Goal: Task Accomplishment & Management: Use online tool/utility

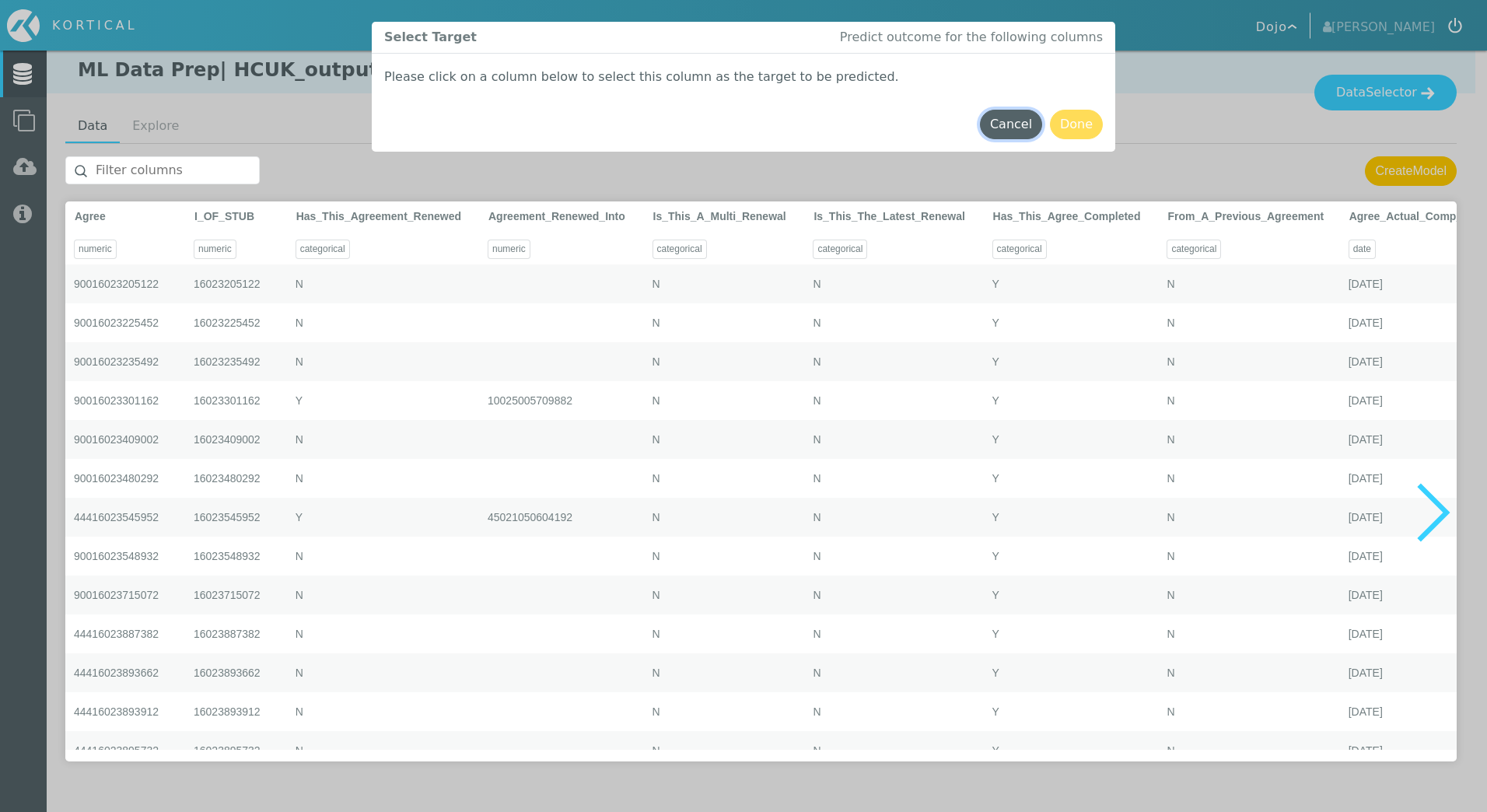
click at [1004, 120] on button "Cancel" at bounding box center [1011, 125] width 62 height 29
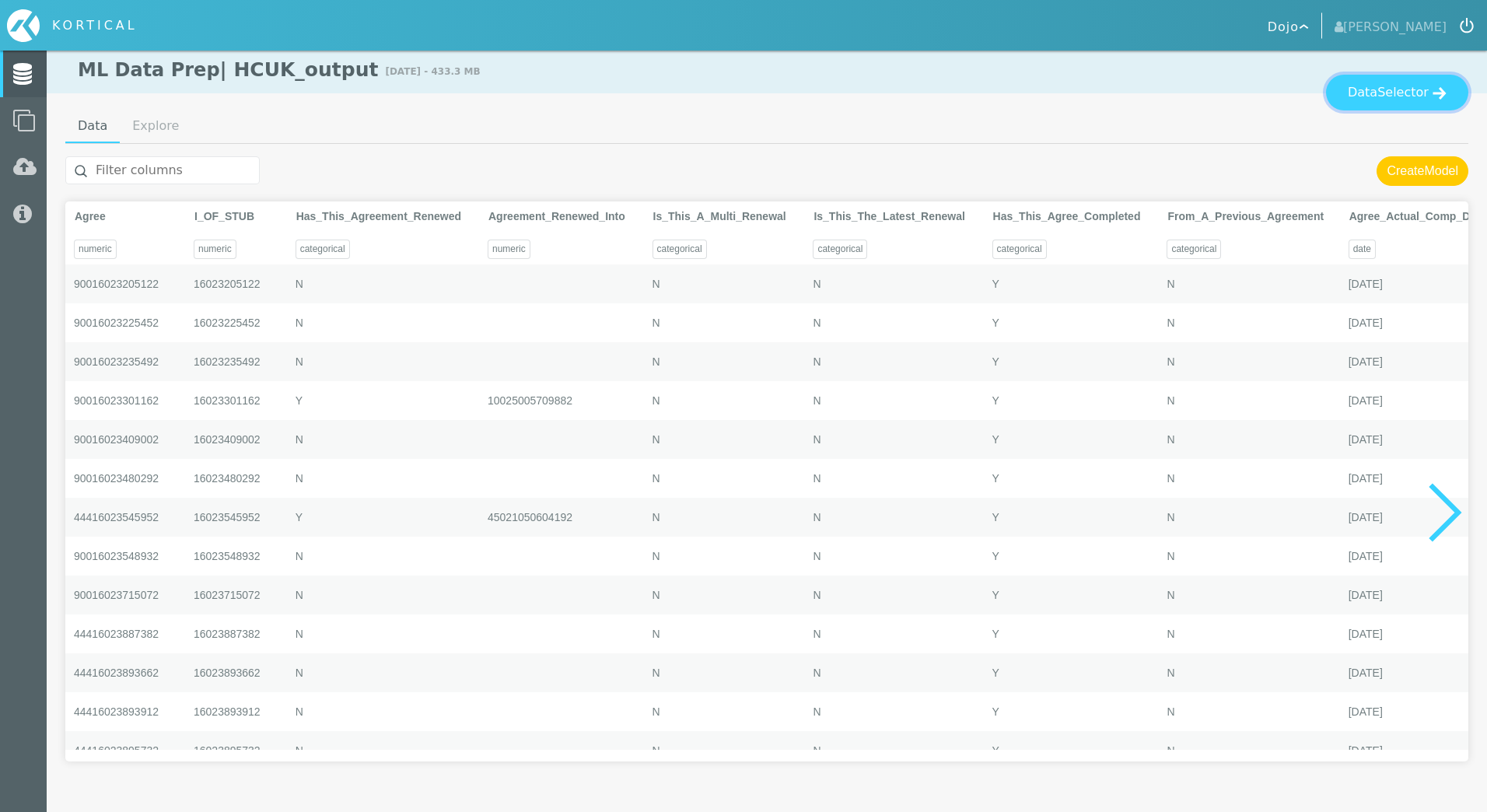
click at [1398, 92] on span "Selector" at bounding box center [1403, 92] width 51 height 19
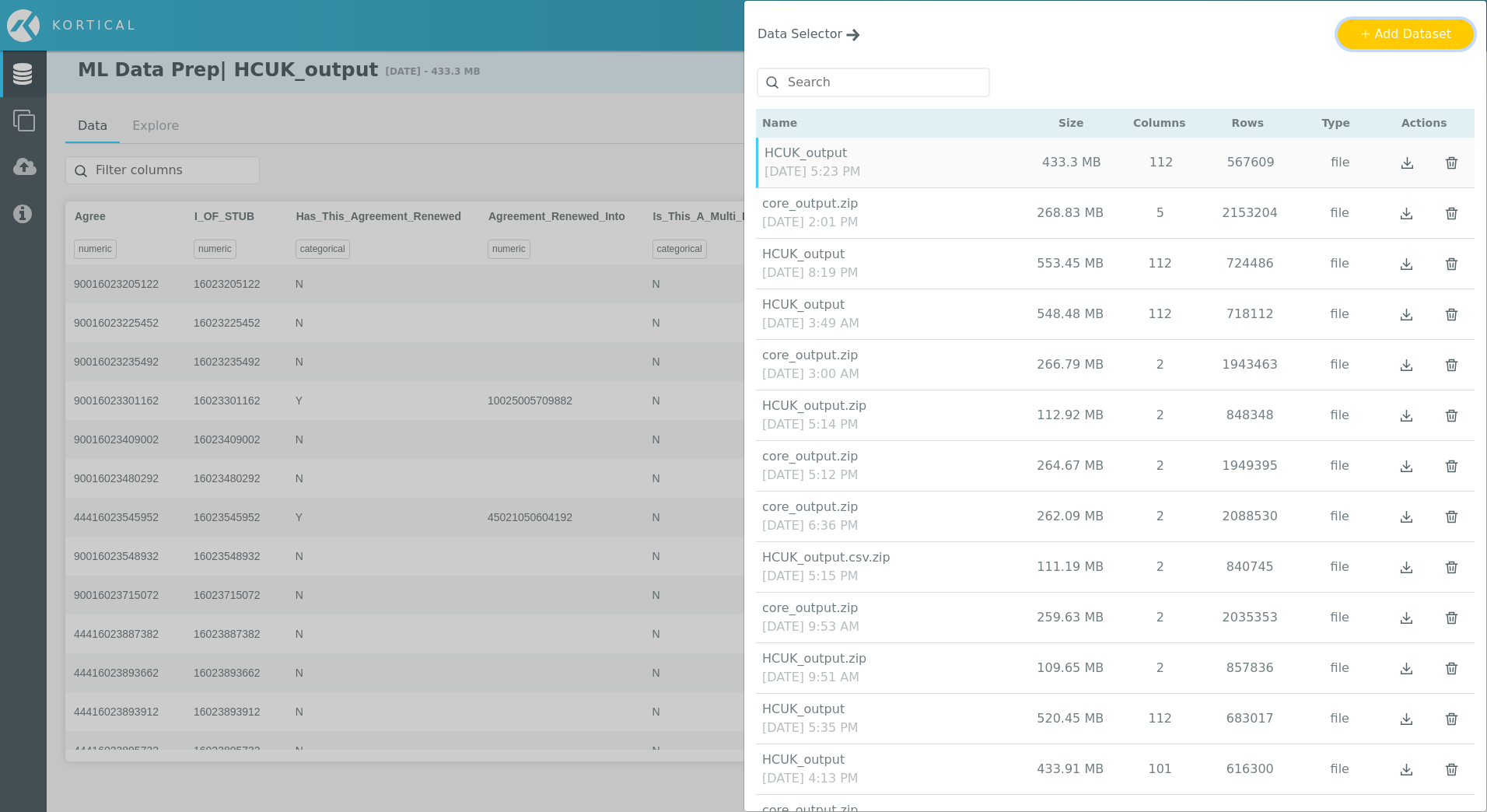
click at [1400, 38] on button "+ Add Dataset" at bounding box center [1405, 34] width 137 height 29
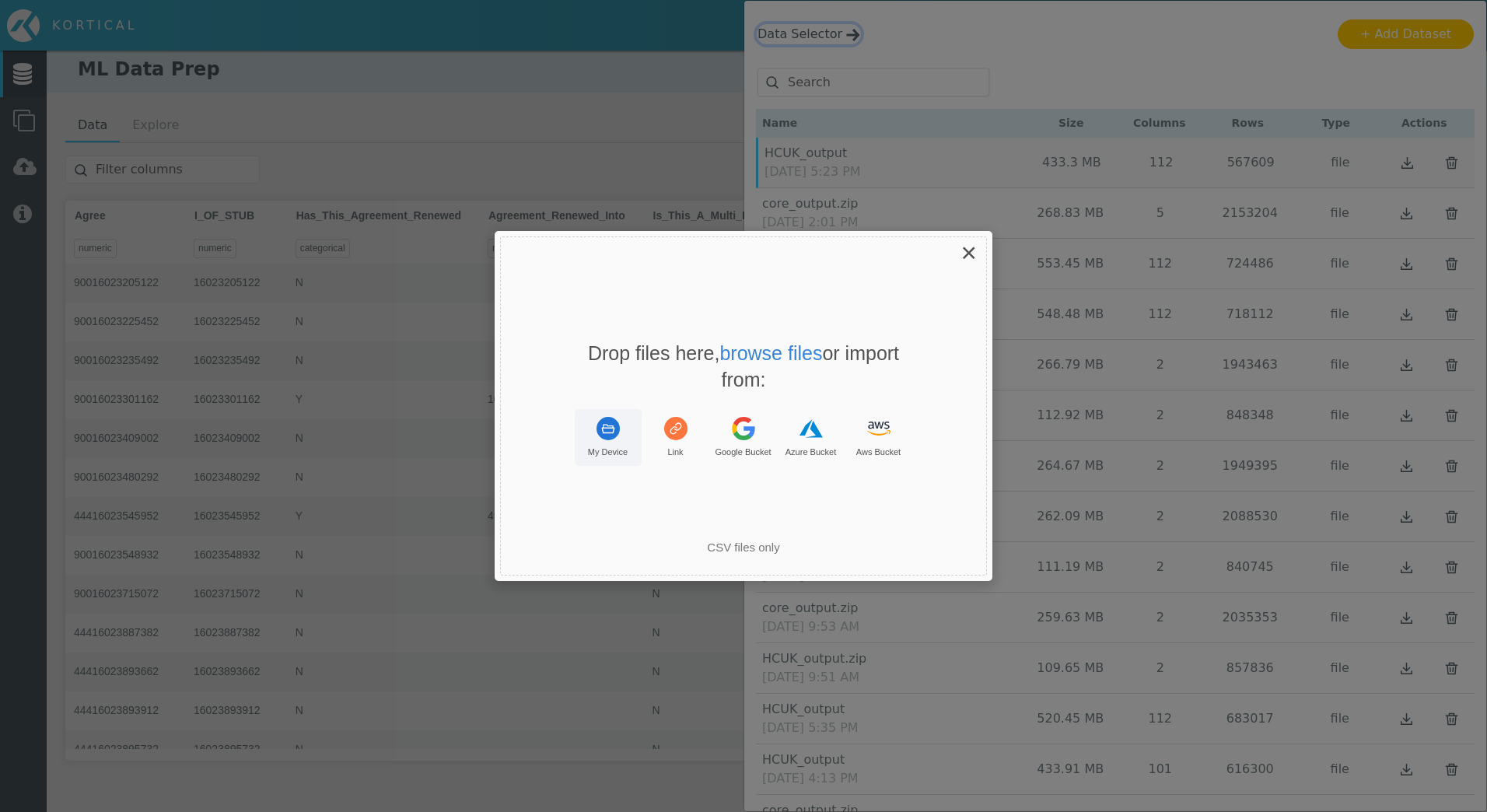
click at [617, 426] on rect "Uppy Dashboard Window (Press escape to close)" at bounding box center [608, 428] width 24 height 24
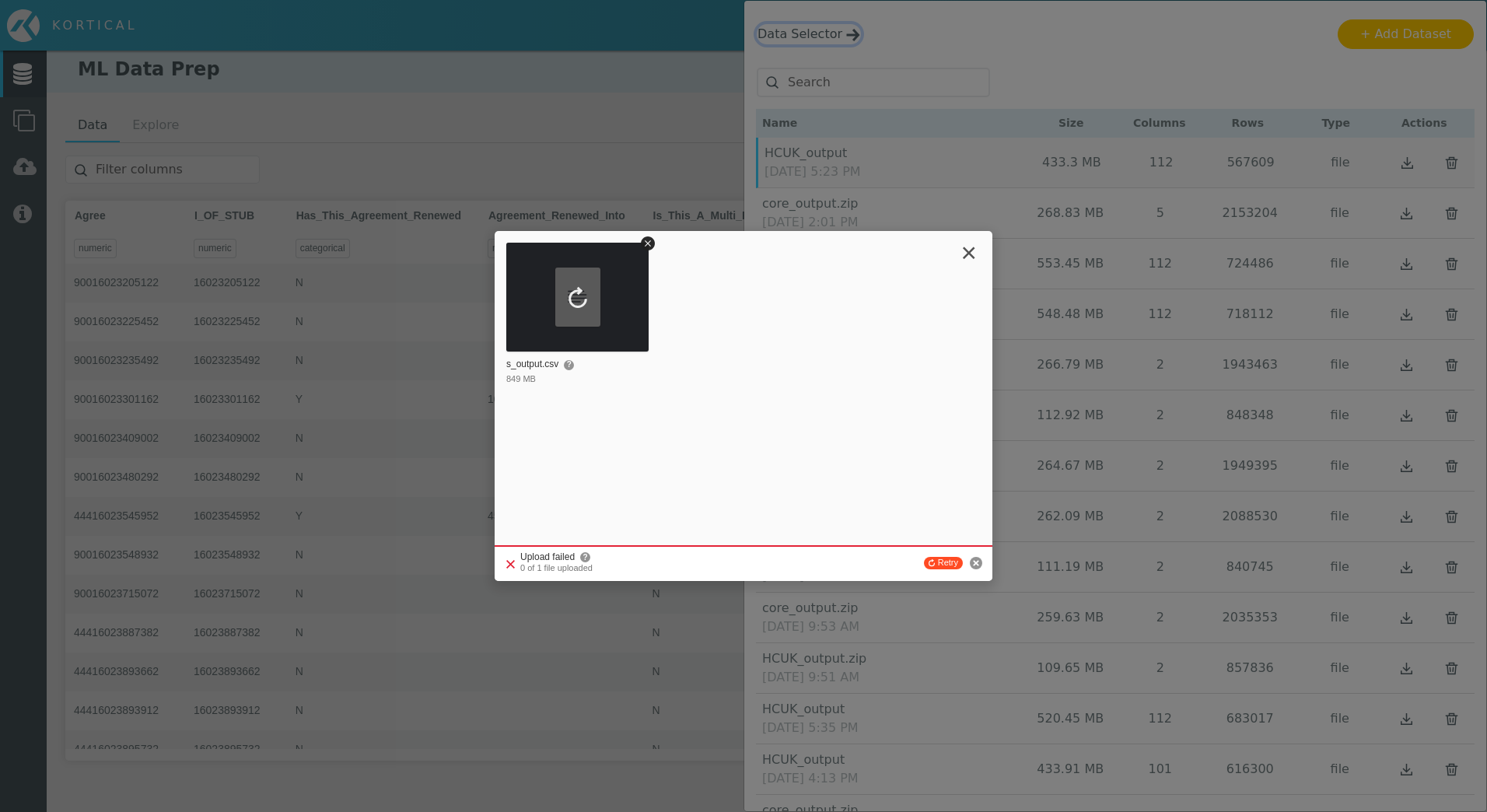
click at [964, 249] on span "×" at bounding box center [969, 252] width 16 height 30
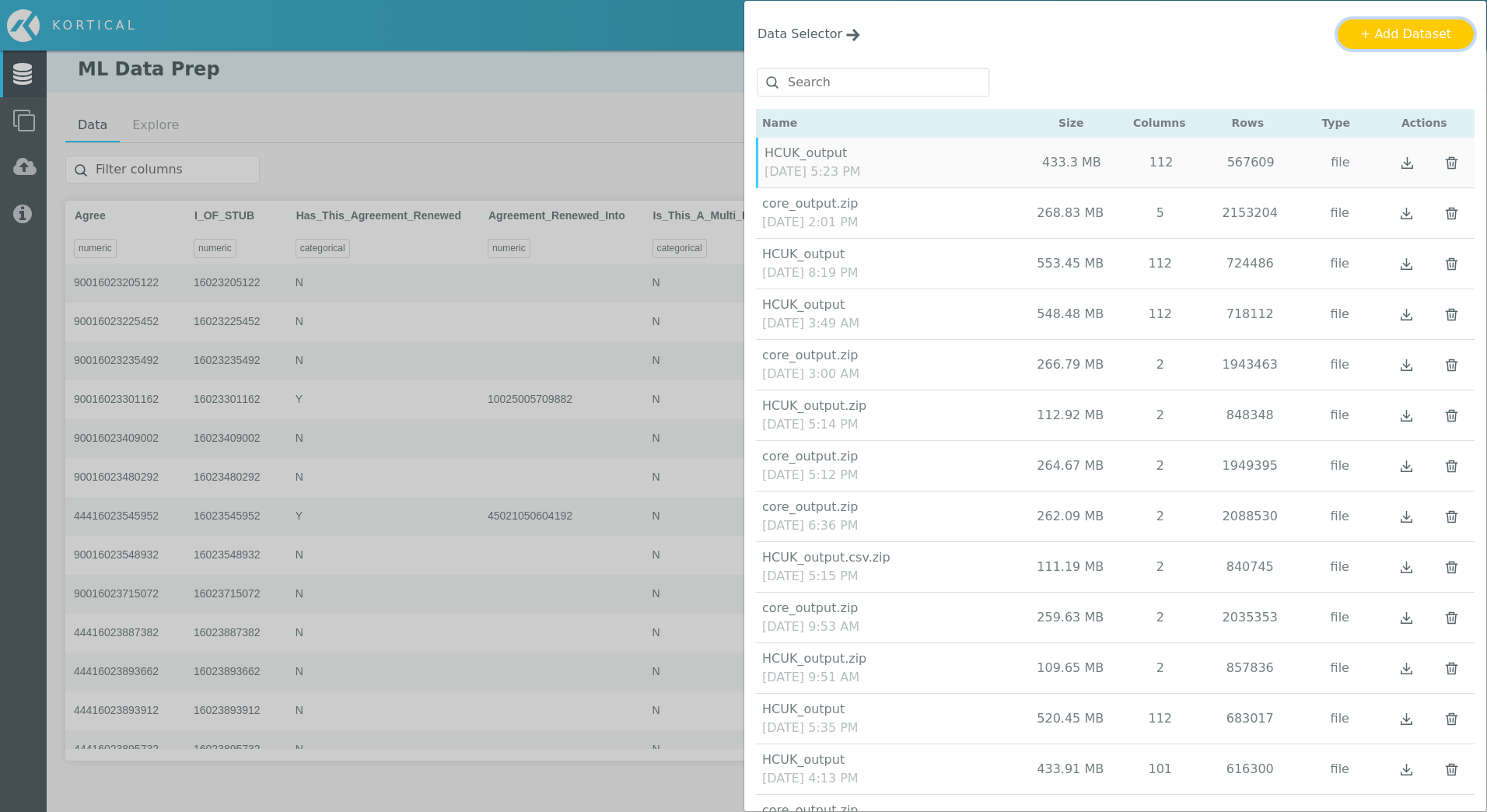
click at [1400, 30] on button "+ Add Dataset" at bounding box center [1405, 34] width 137 height 29
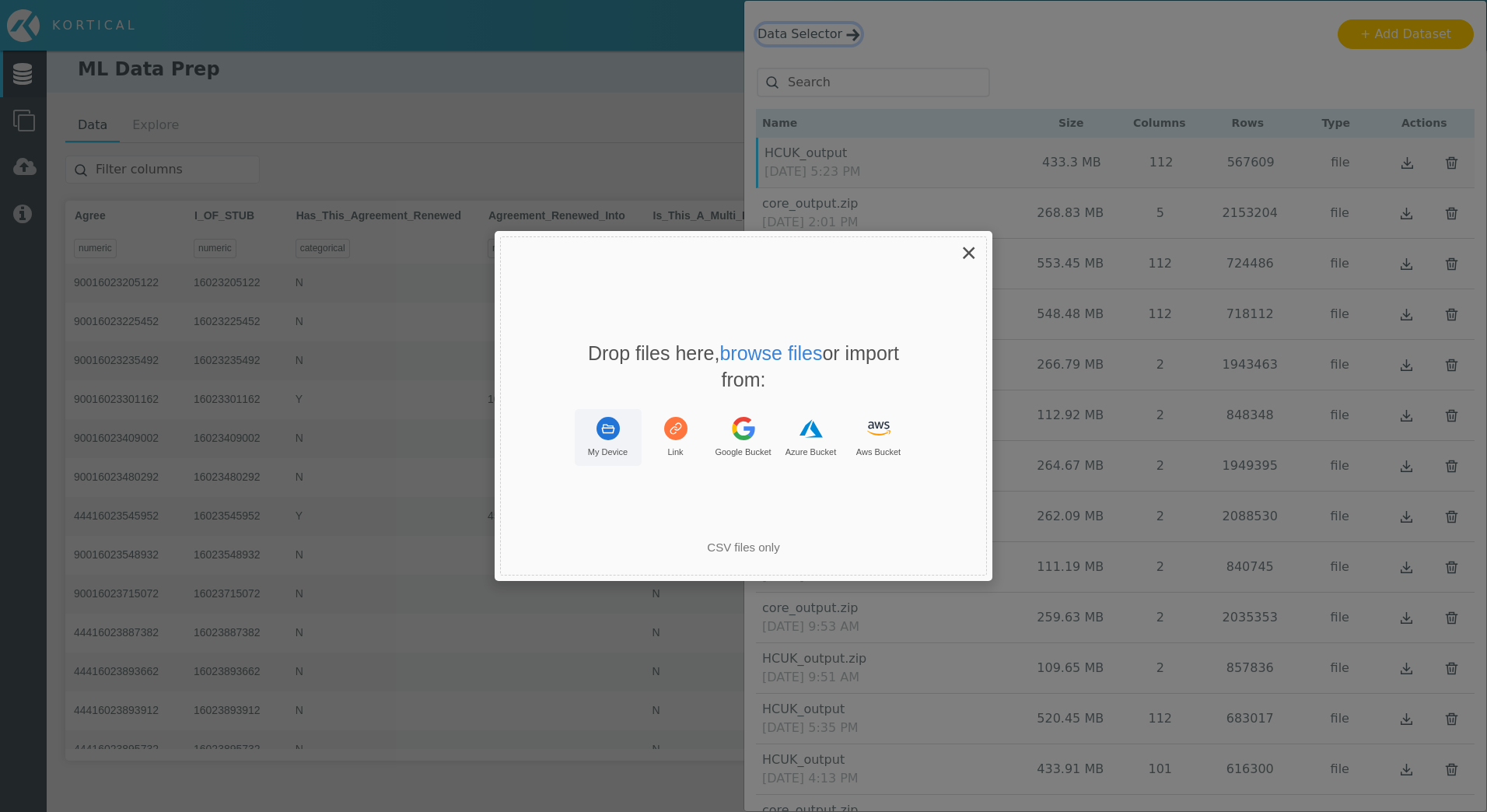
click at [598, 435] on rect "Uppy Dashboard Window (Press escape to close)" at bounding box center [608, 428] width 24 height 24
drag, startPoint x: 940, startPoint y: 573, endPoint x: 964, endPoint y: 574, distance: 24.0
click at [964, 574] on div "Drop your files here Drop files here, browse files or import from: My Device Li…" at bounding box center [744, 406] width 498 height 350
click at [829, 511] on div "Drop files here, browse files or import from: My Device Link Google Bucket Azur…" at bounding box center [744, 406] width 487 height 339
click at [963, 254] on span "×" at bounding box center [969, 252] width 16 height 30
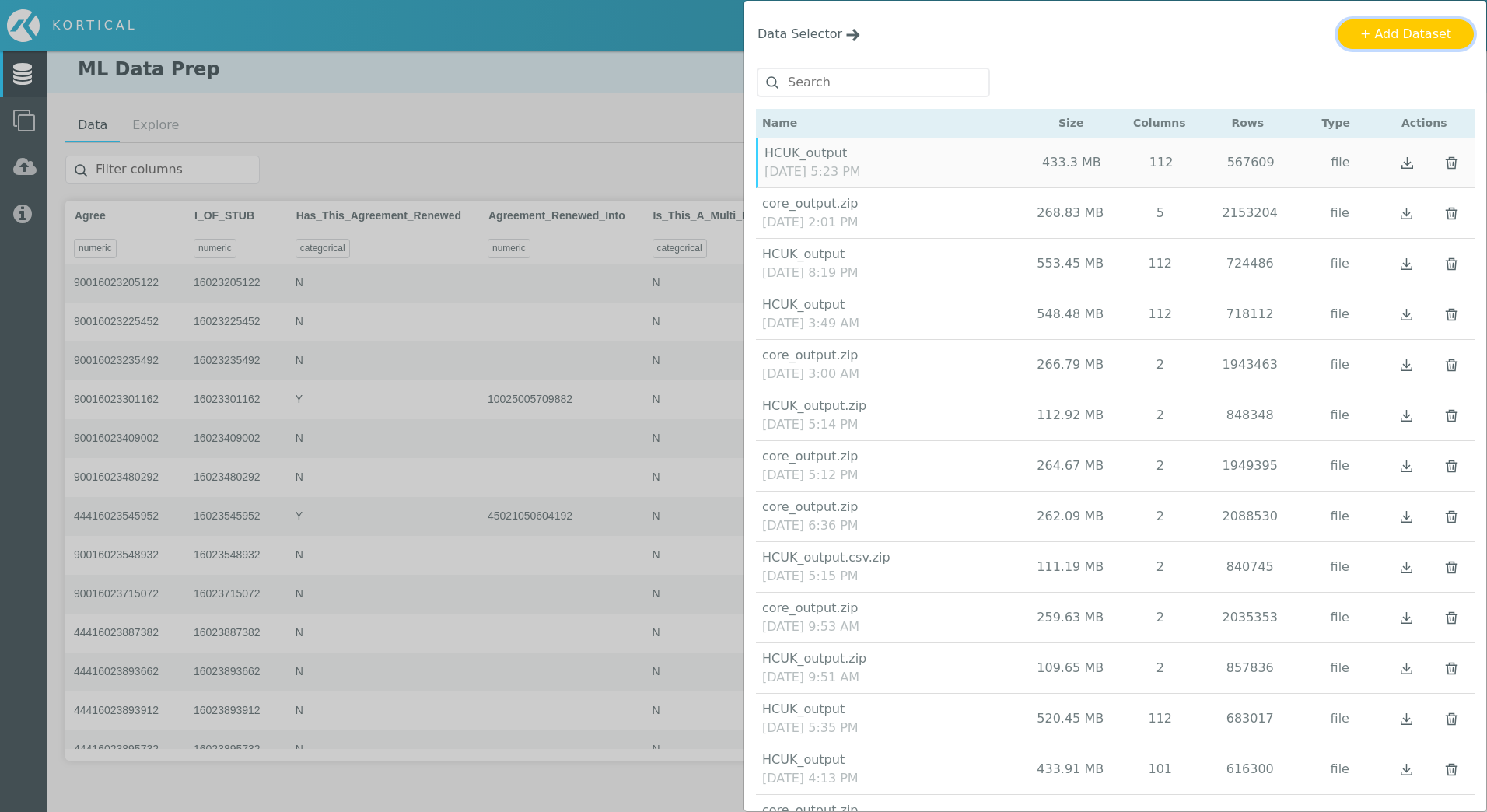
click at [1417, 31] on button "+ Add Dataset" at bounding box center [1405, 34] width 137 height 29
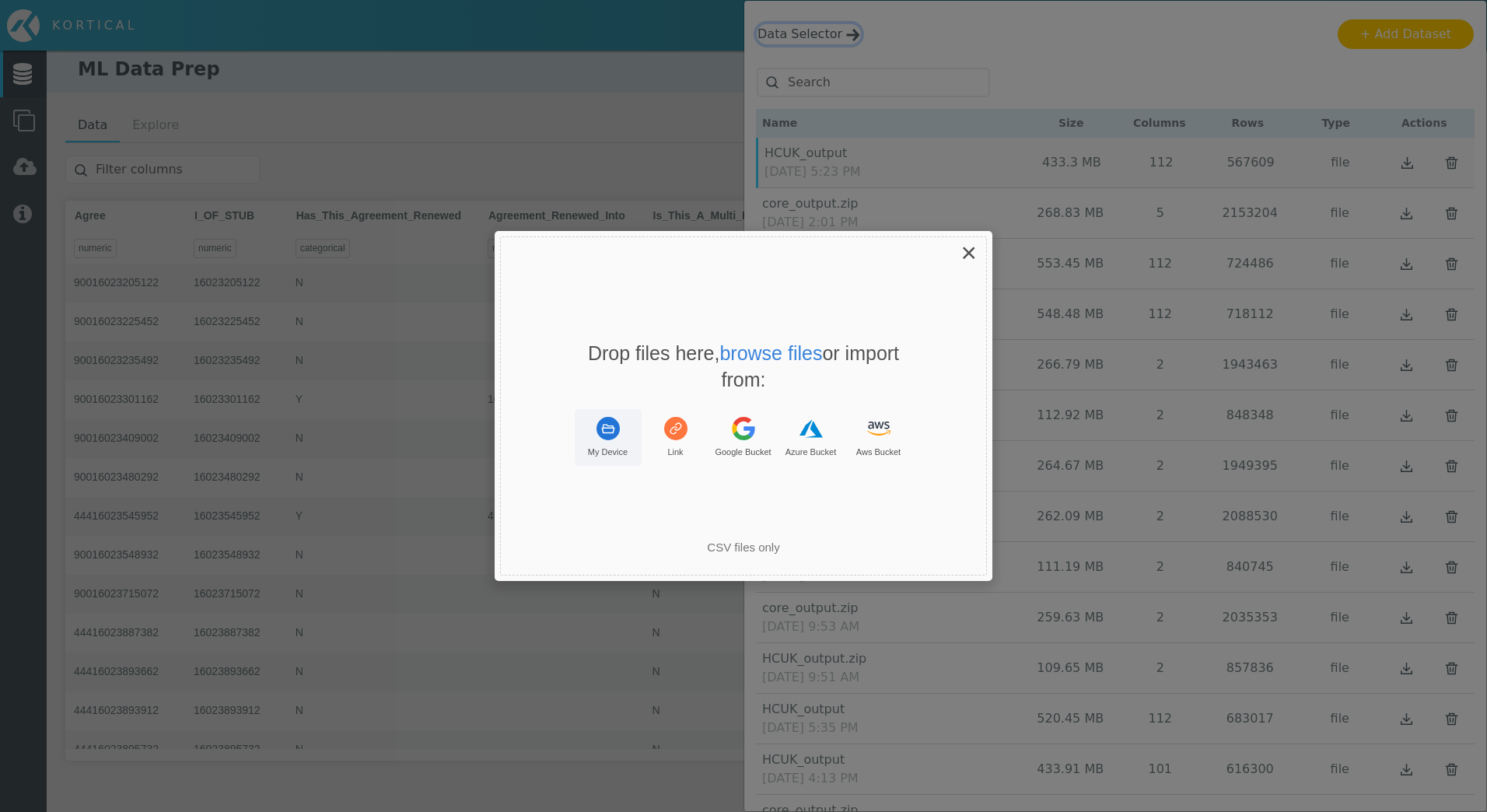
click at [614, 425] on rect "Uppy Dashboard Window (Press escape to close)" at bounding box center [608, 428] width 24 height 24
drag, startPoint x: 786, startPoint y: 500, endPoint x: 951, endPoint y: 559, distance: 175.2
click at [951, 559] on div "Drop your files here Drop files here, browse files or import from: My Device Li…" at bounding box center [744, 406] width 498 height 350
drag, startPoint x: 951, startPoint y: 559, endPoint x: 828, endPoint y: 518, distance: 129.7
click at [828, 520] on p "You can only upload: .csv, text/csv" at bounding box center [744, 514] width 196 height 29
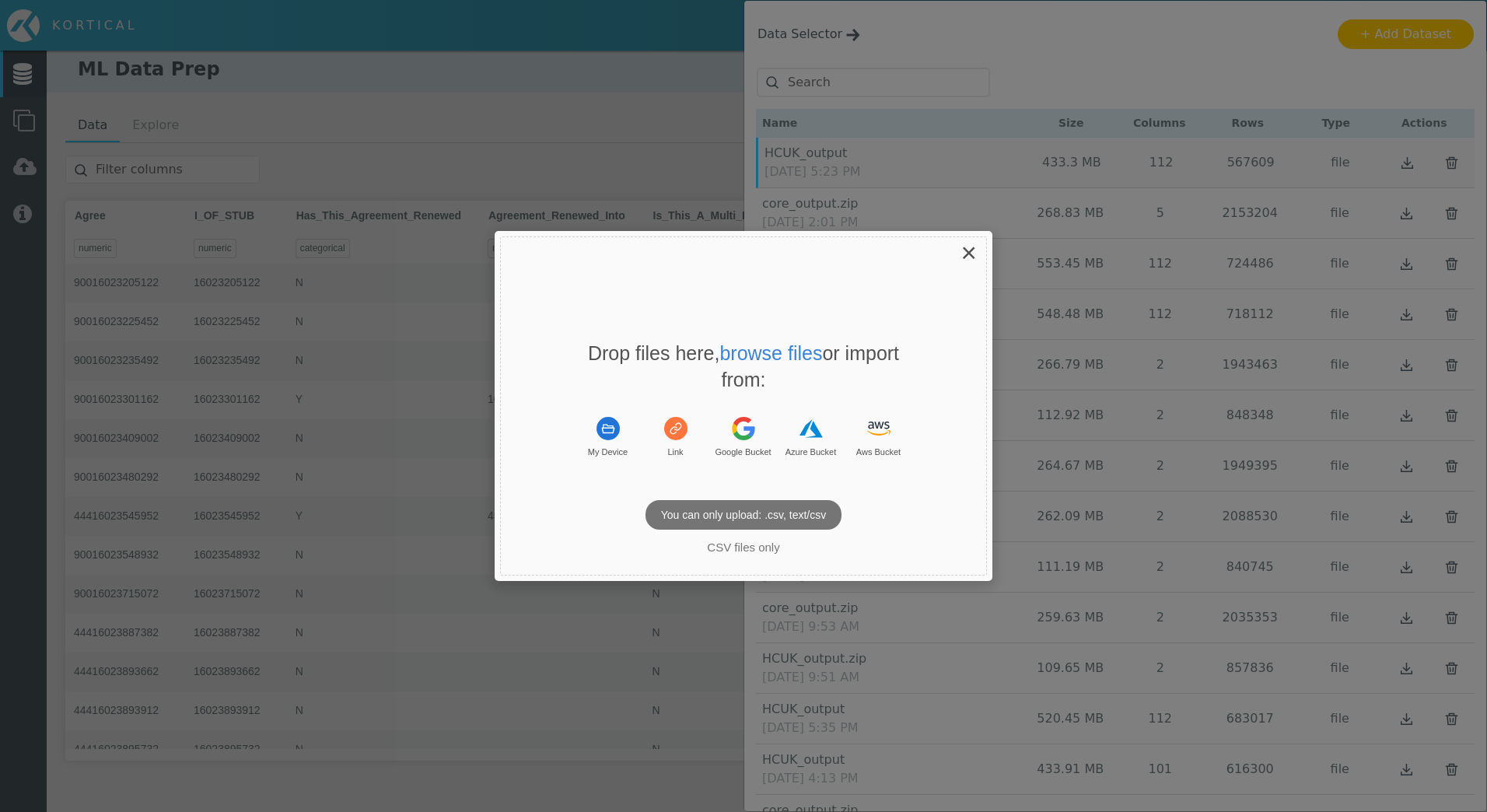
click at [829, 514] on p "You can only upload: .csv, text/csv" at bounding box center [744, 514] width 196 height 29
drag, startPoint x: 851, startPoint y: 503, endPoint x: 731, endPoint y: 493, distance: 120.4
click at [731, 493] on div "Drop your files here Drop files here, browse files or import from: My Device Li…" at bounding box center [744, 406] width 498 height 350
drag, startPoint x: 731, startPoint y: 493, endPoint x: 746, endPoint y: 482, distance: 18.6
click at [685, 487] on div "Drop files here, browse files or import from: My Device Link Google Bucket Azur…" at bounding box center [744, 406] width 487 height 339
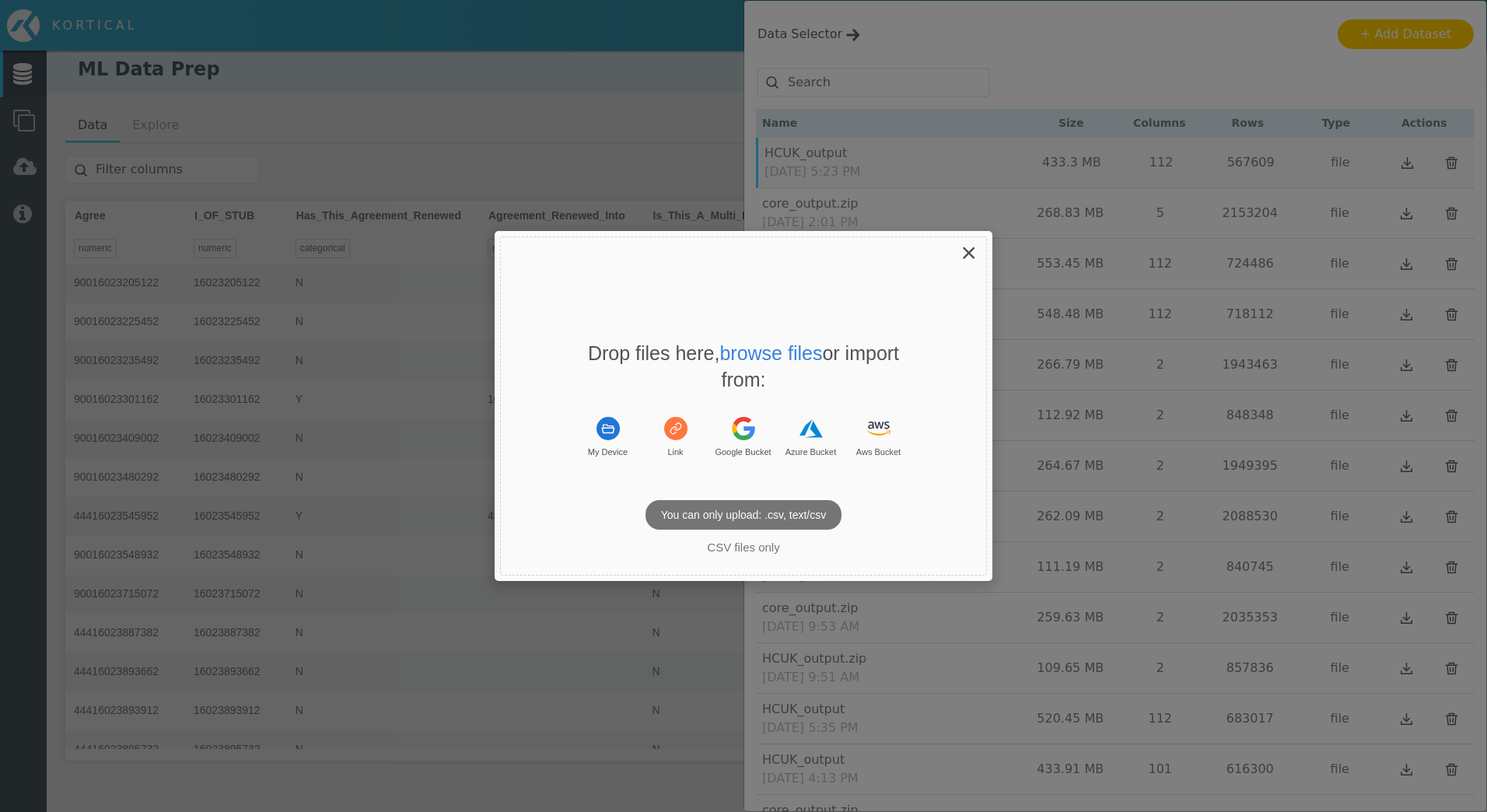
drag, startPoint x: 746, startPoint y: 482, endPoint x: 754, endPoint y: 481, distance: 8.1
click at [749, 481] on div "Drop files here, browse files or import from: My Device Link Google Bucket Azur…" at bounding box center [744, 406] width 487 height 339
drag, startPoint x: 772, startPoint y: 488, endPoint x: 764, endPoint y: 491, distance: 8.5
click at [768, 488] on div "Drop files here, browse files or import from: My Device Link Google Bucket Azur…" at bounding box center [744, 406] width 487 height 339
click at [757, 531] on div "Drop your files here Drop files here, browse files or import from: My Device Li…" at bounding box center [744, 406] width 498 height 350
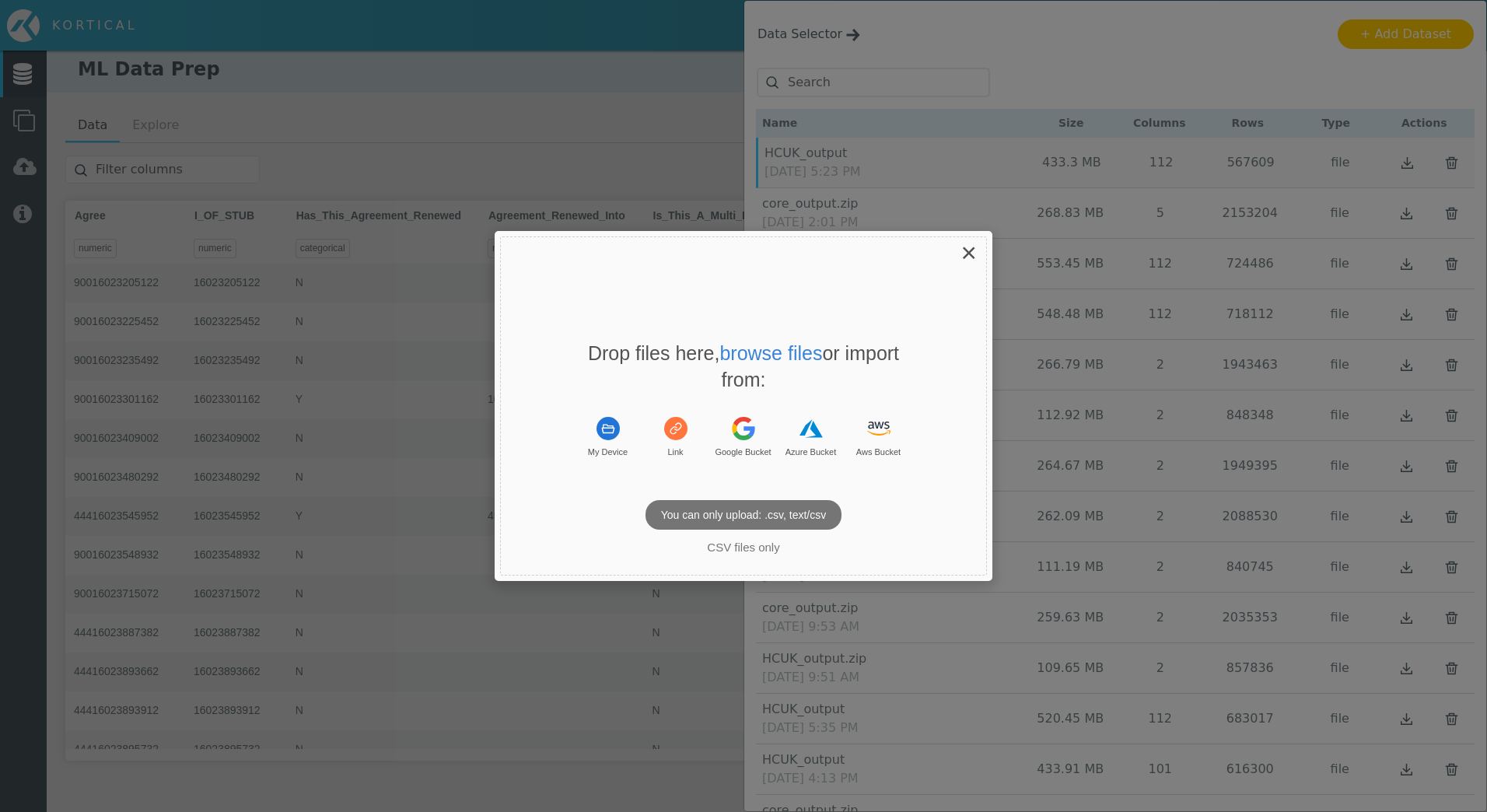
drag, startPoint x: 757, startPoint y: 531, endPoint x: 787, endPoint y: 525, distance: 30.6
click at [776, 526] on p "You can only upload: .csv, text/csv" at bounding box center [744, 514] width 196 height 29
click at [777, 525] on p "You can only upload: .csv, text/csv" at bounding box center [744, 514] width 196 height 29
click at [744, 520] on span "You can only upload: .csv, text/csv" at bounding box center [744, 514] width 498 height 29
drag, startPoint x: 751, startPoint y: 521, endPoint x: 771, endPoint y: 519, distance: 20.1
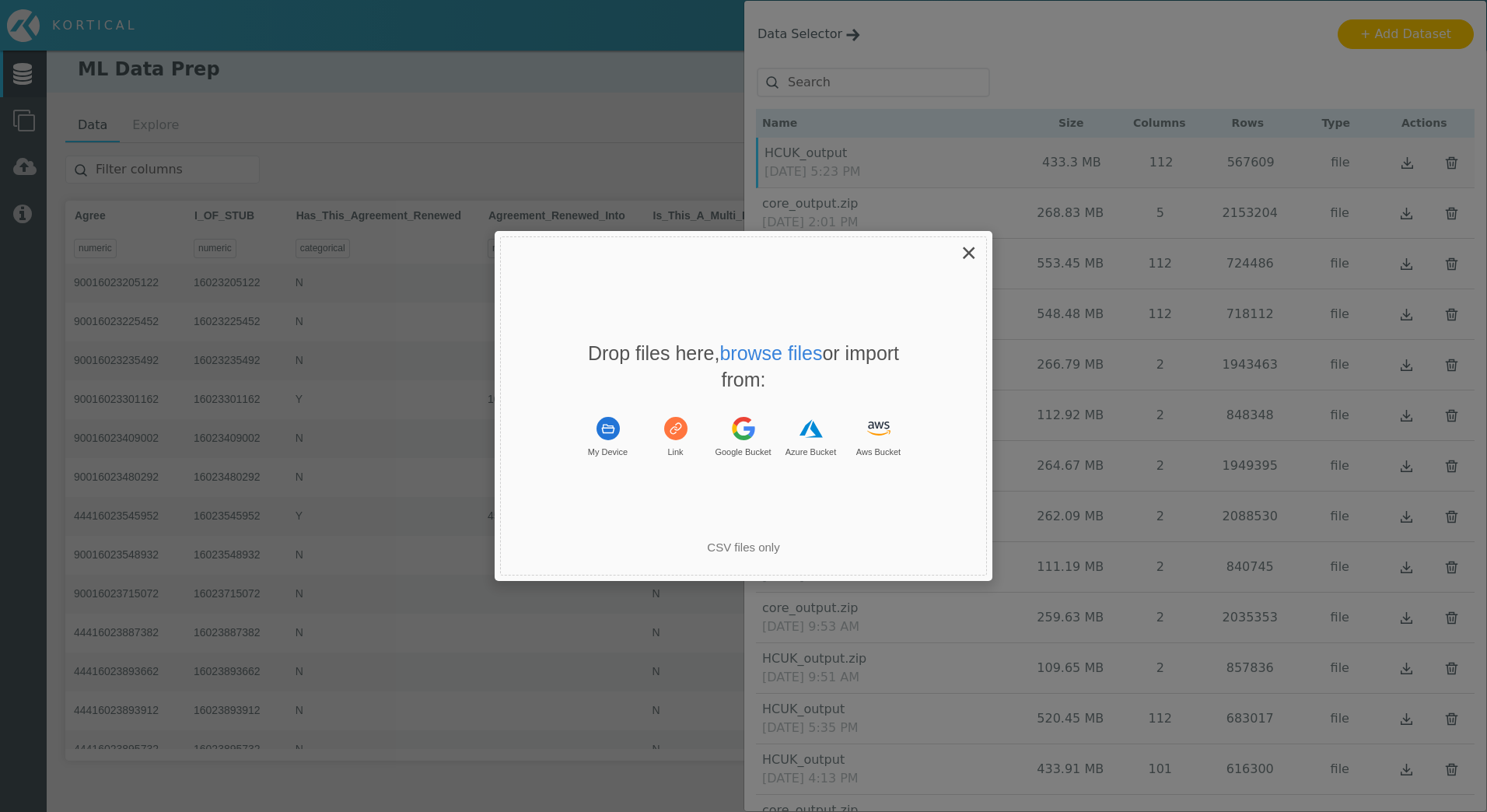
click at [771, 519] on div "CSV files only" at bounding box center [744, 536] width 485 height 39
click at [769, 518] on div "CSV files only" at bounding box center [744, 536] width 485 height 39
drag, startPoint x: 769, startPoint y: 518, endPoint x: 721, endPoint y: 466, distance: 70.8
click at [723, 466] on div "My Device Link Google Bucket Azure Bucket Aws Bucket" at bounding box center [743, 442] width 467 height 66
drag, startPoint x: 671, startPoint y: 435, endPoint x: 679, endPoint y: 436, distance: 8.1
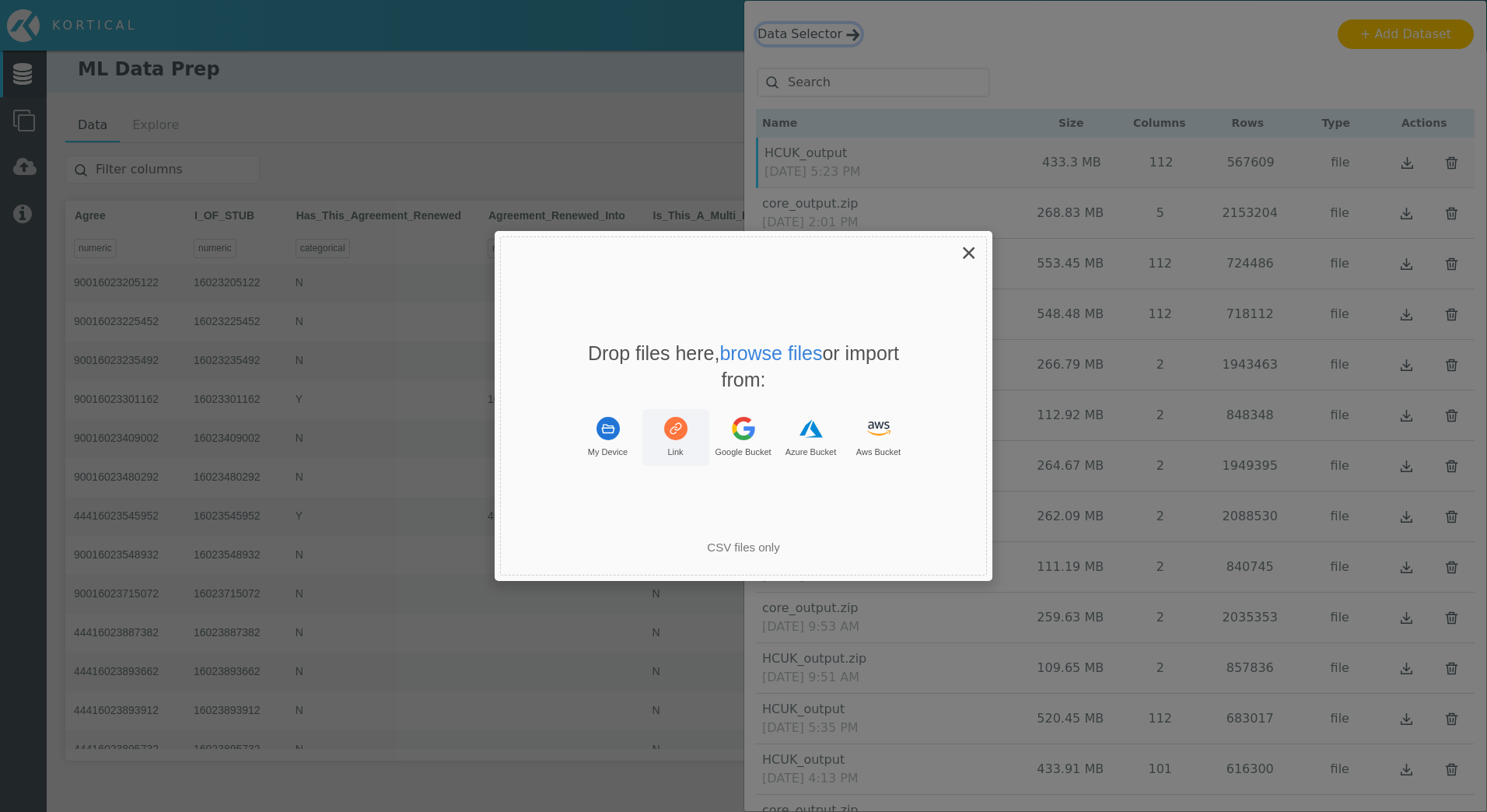
click at [670, 435] on rect "Uppy Dashboard Window (Press escape to close)" at bounding box center [676, 428] width 24 height 24
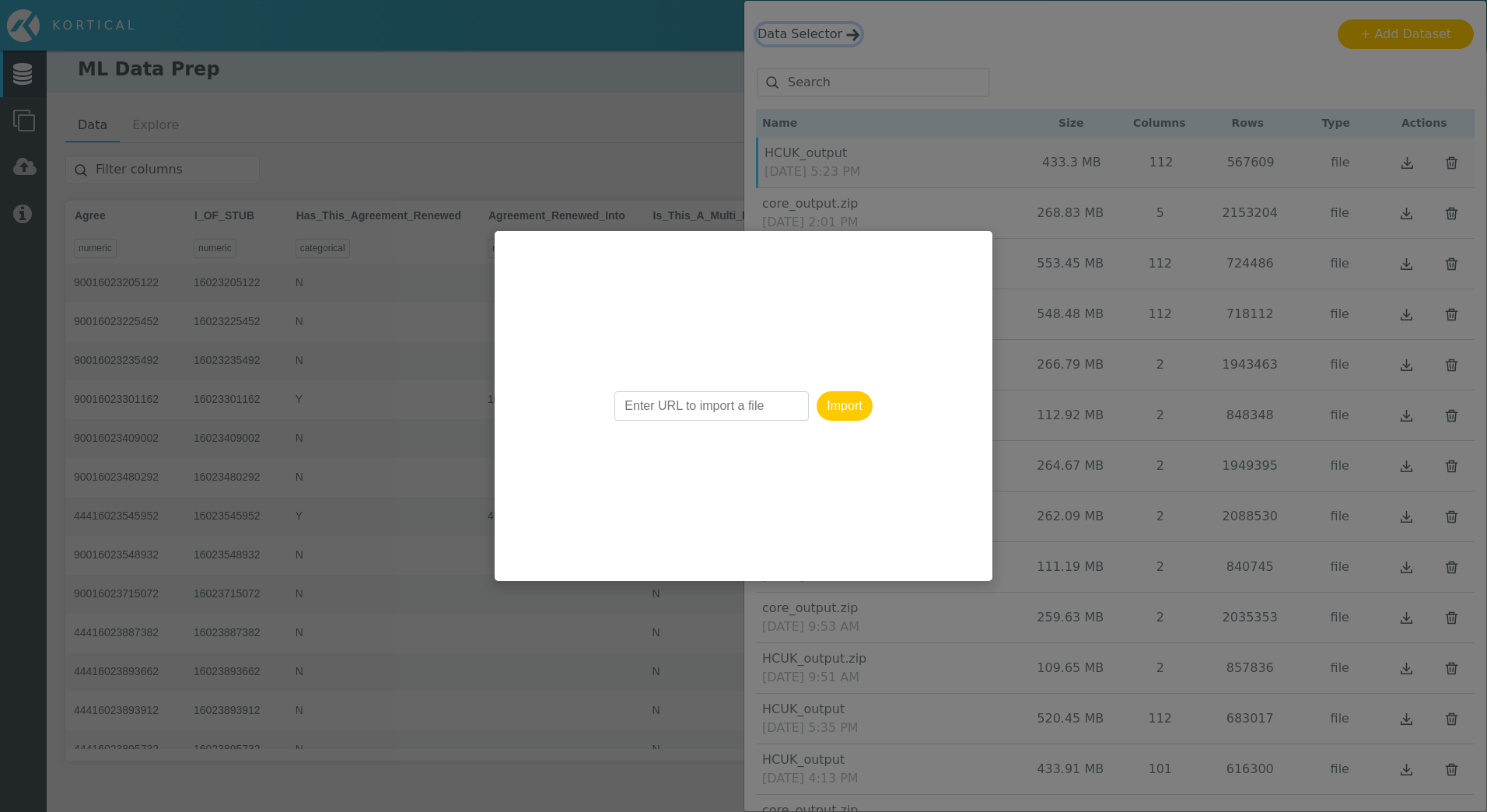
click at [714, 403] on input "Enter URL to import a file" at bounding box center [712, 406] width 194 height 29
drag, startPoint x: 718, startPoint y: 412, endPoint x: 764, endPoint y: 406, distance: 46.4
click at [763, 413] on input "Enter URL to import a file" at bounding box center [712, 406] width 194 height 29
click at [753, 406] on input "Enter URL to import a file" at bounding box center [712, 406] width 194 height 29
drag, startPoint x: 738, startPoint y: 406, endPoint x: 677, endPoint y: 404, distance: 61.0
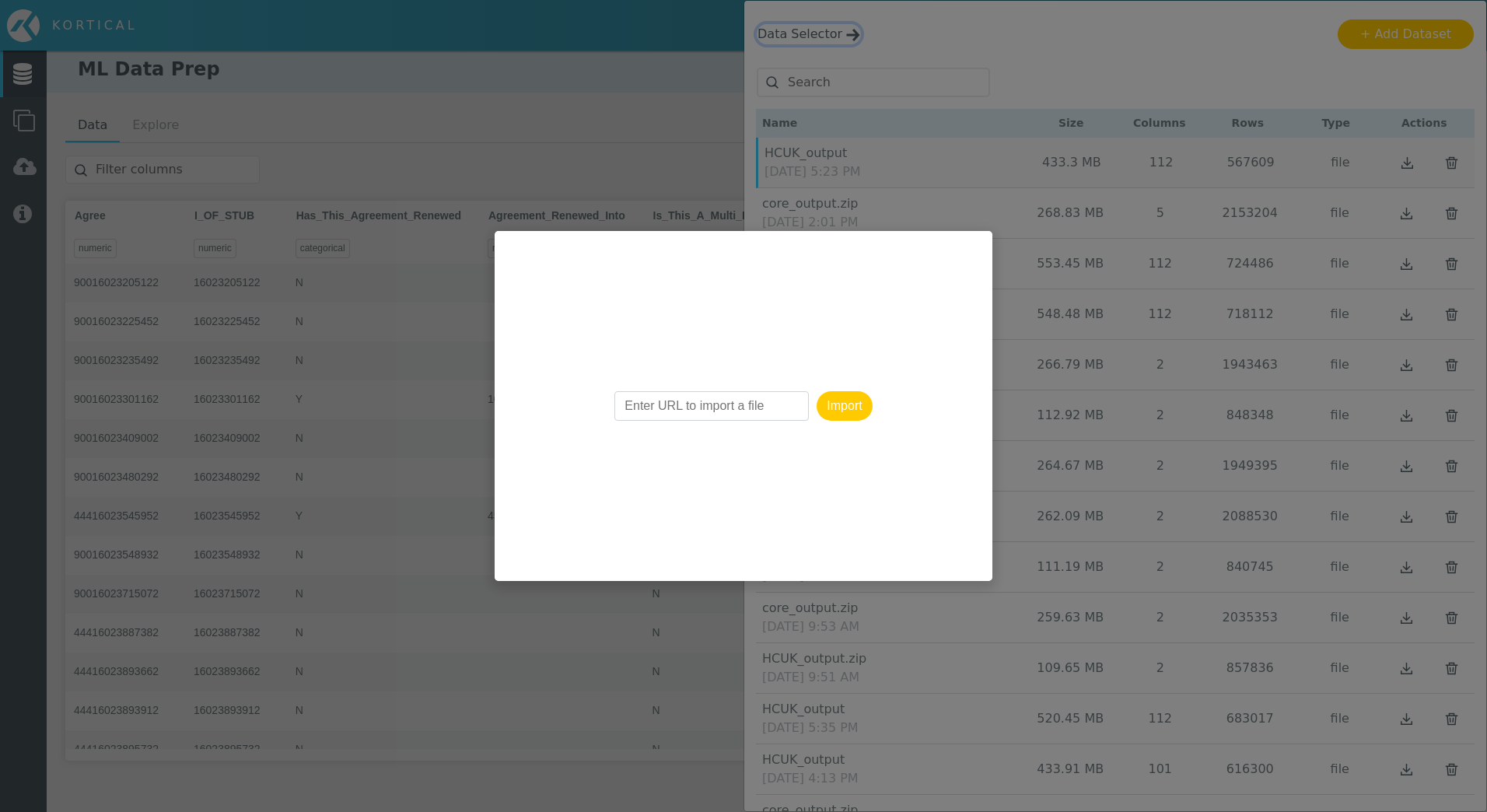
click at [701, 404] on input "Enter URL to import a file" at bounding box center [712, 406] width 194 height 29
drag, startPoint x: 677, startPoint y: 404, endPoint x: 727, endPoint y: 406, distance: 50.0
click at [704, 406] on input "Enter URL to import a file" at bounding box center [712, 406] width 194 height 29
drag, startPoint x: 727, startPoint y: 406, endPoint x: 653, endPoint y: 417, distance: 74.8
click at [692, 413] on input "Enter URL to import a file" at bounding box center [712, 406] width 194 height 29
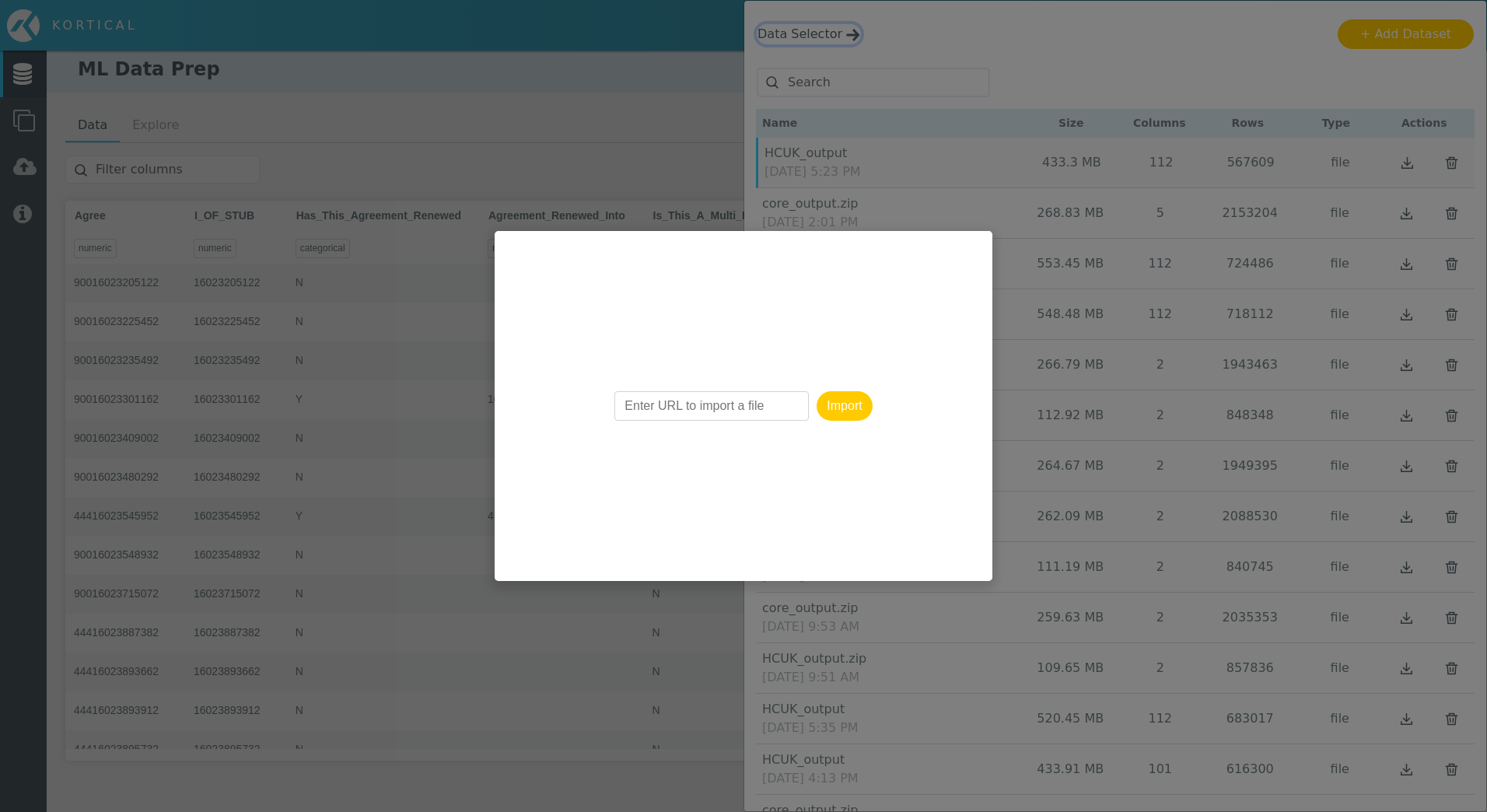
drag, startPoint x: 653, startPoint y: 417, endPoint x: 674, endPoint y: 420, distance: 21.2
click at [656, 417] on input "Enter URL to import a file" at bounding box center [712, 406] width 194 height 29
drag, startPoint x: 674, startPoint y: 420, endPoint x: 726, endPoint y: 416, distance: 52.2
click at [705, 420] on div "Import" at bounding box center [744, 406] width 498 height 350
drag, startPoint x: 726, startPoint y: 416, endPoint x: 699, endPoint y: 406, distance: 28.8
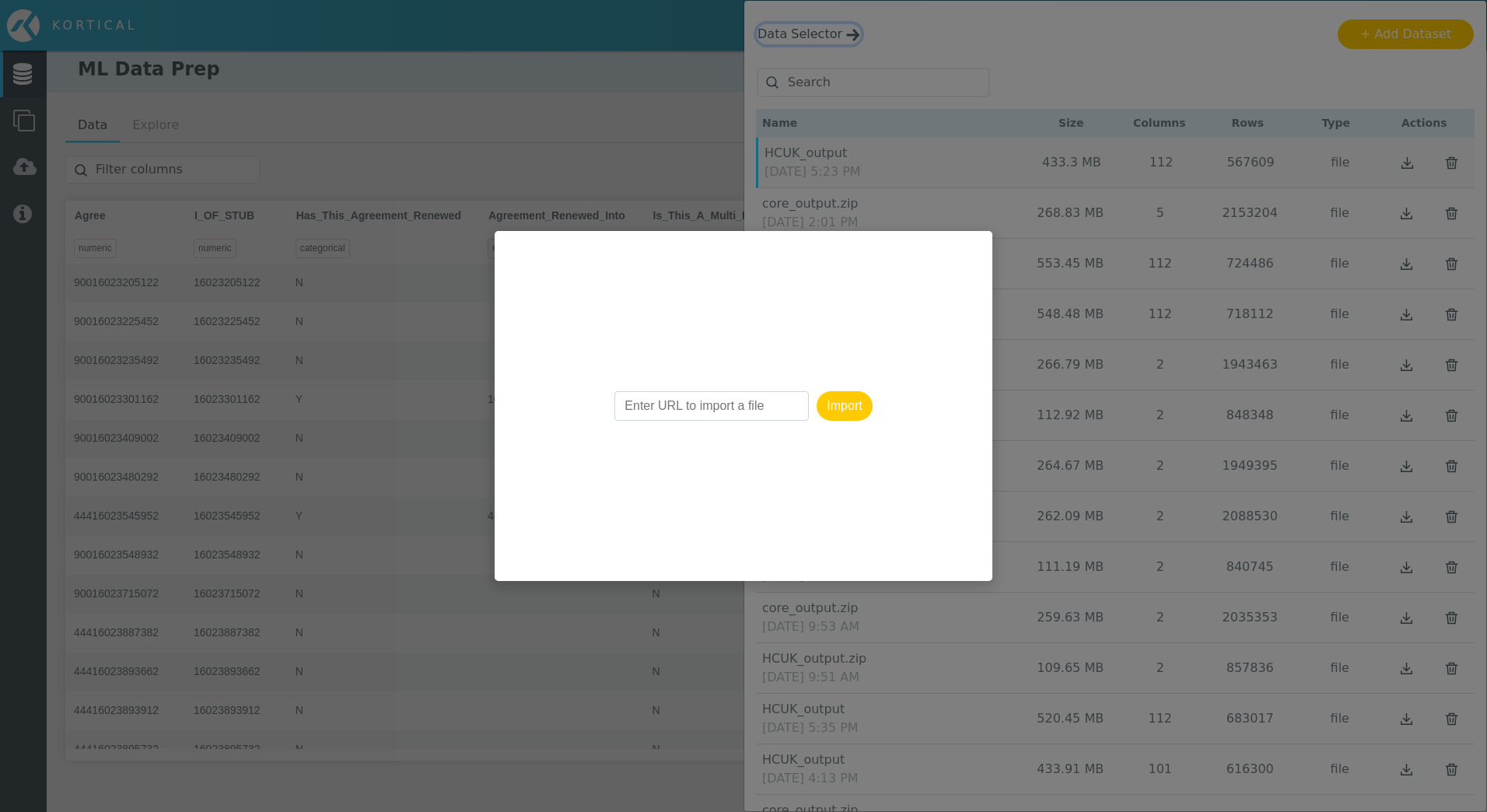
click at [700, 406] on input "Enter URL to import a file" at bounding box center [712, 406] width 194 height 29
drag, startPoint x: 699, startPoint y: 406, endPoint x: 633, endPoint y: 405, distance: 66.0
click at [665, 406] on input "Enter URL to import a file" at bounding box center [712, 406] width 194 height 29
drag, startPoint x: 633, startPoint y: 406, endPoint x: 727, endPoint y: 445, distance: 101.8
click at [683, 424] on div "Import" at bounding box center [744, 406] width 498 height 350
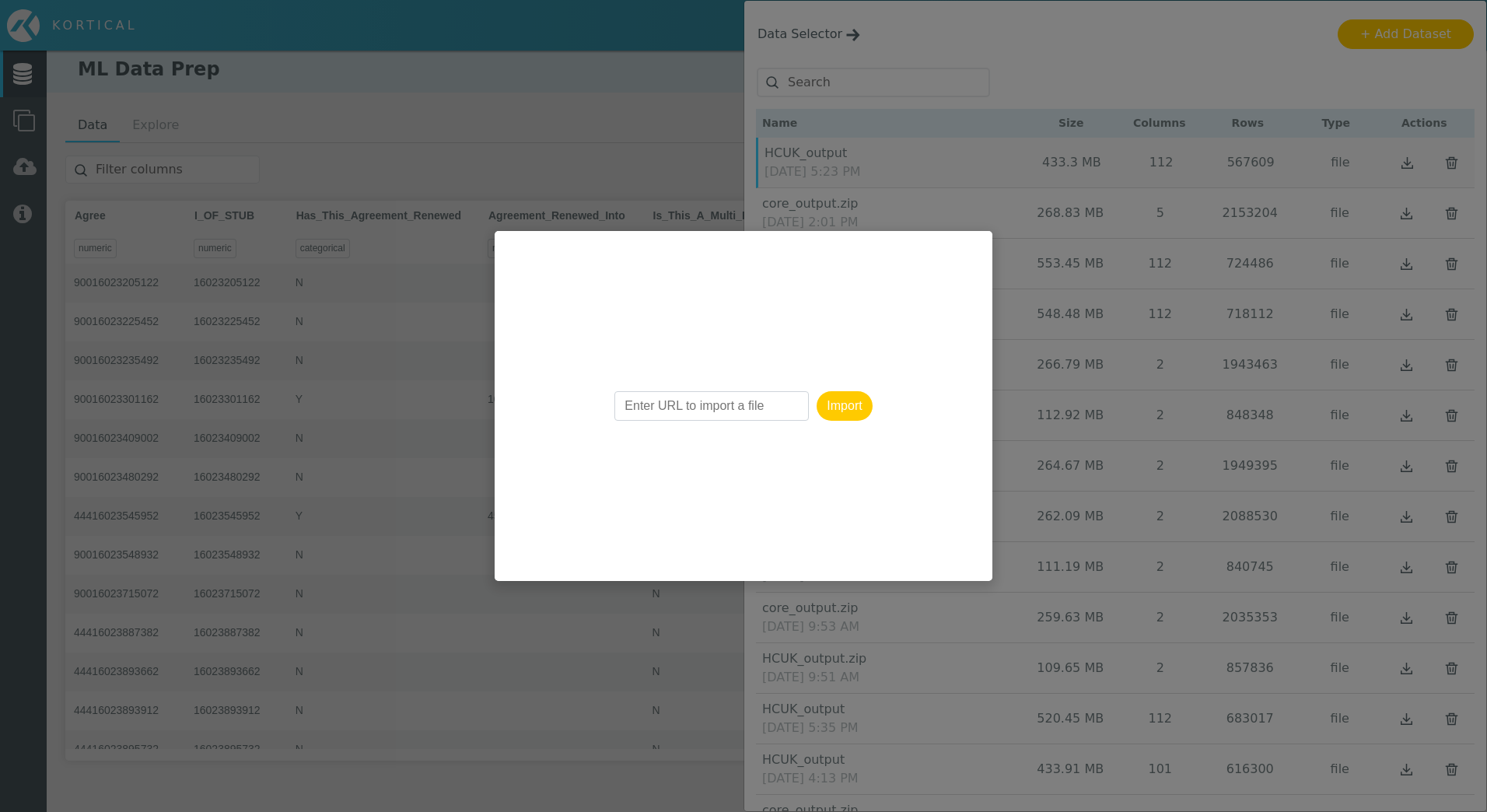
drag, startPoint x: 727, startPoint y: 443, endPoint x: 710, endPoint y: 378, distance: 67.2
click at [714, 389] on div "Import" at bounding box center [744, 406] width 498 height 350
drag, startPoint x: 704, startPoint y: 368, endPoint x: 662, endPoint y: 371, distance: 42.1
click at [662, 371] on div "Import" at bounding box center [744, 406] width 498 height 350
drag, startPoint x: 662, startPoint y: 371, endPoint x: 660, endPoint y: 396, distance: 25.1
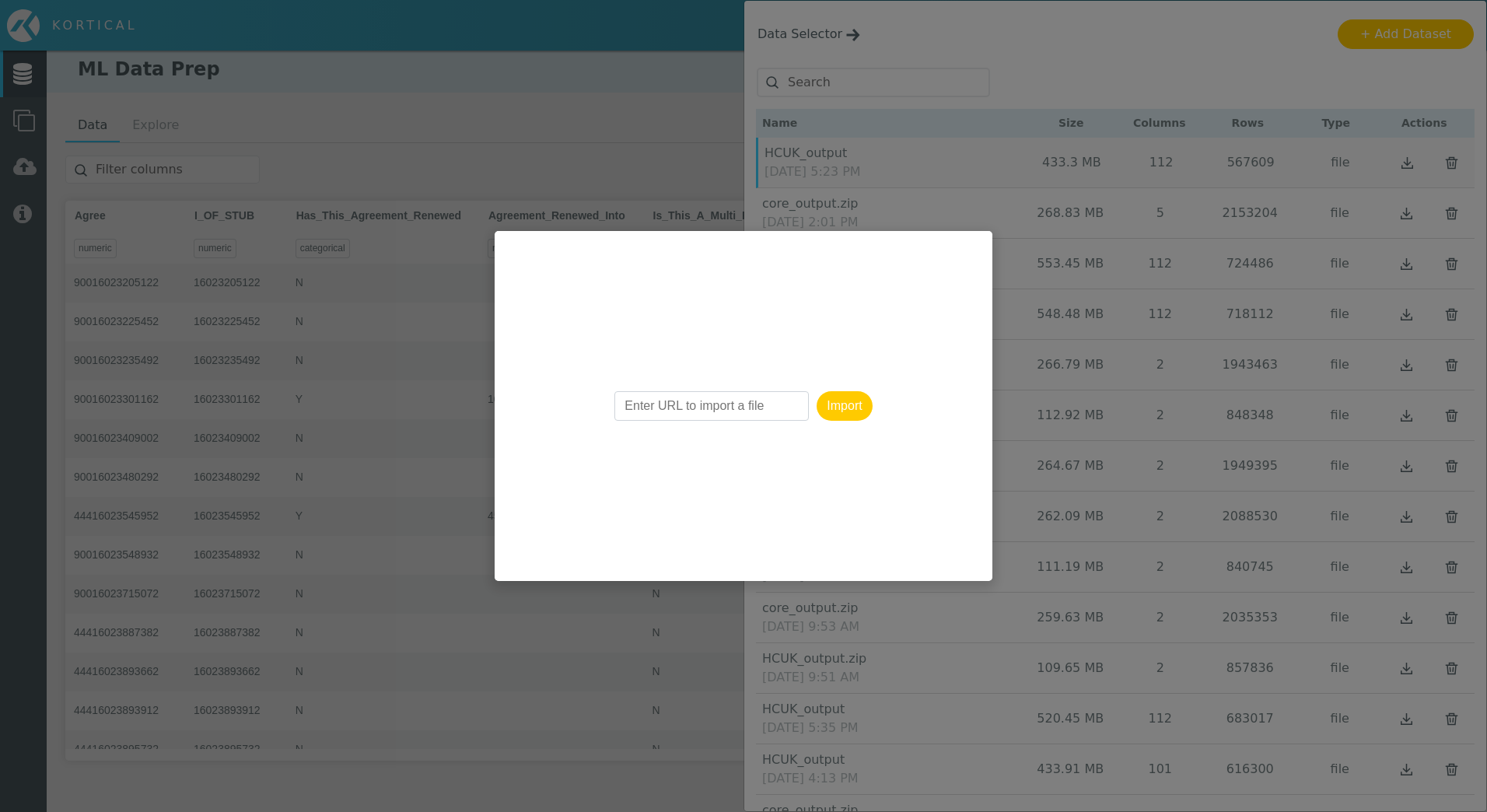
click at [660, 394] on div "Import" at bounding box center [744, 406] width 498 height 350
drag, startPoint x: 696, startPoint y: 405, endPoint x: 608, endPoint y: 399, distance: 88.2
click at [529, 392] on div "Import" at bounding box center [744, 406] width 498 height 350
drag, startPoint x: 672, startPoint y: 410, endPoint x: 790, endPoint y: 406, distance: 118.1
click at [791, 406] on input "Enter URL to import a file" at bounding box center [712, 406] width 194 height 29
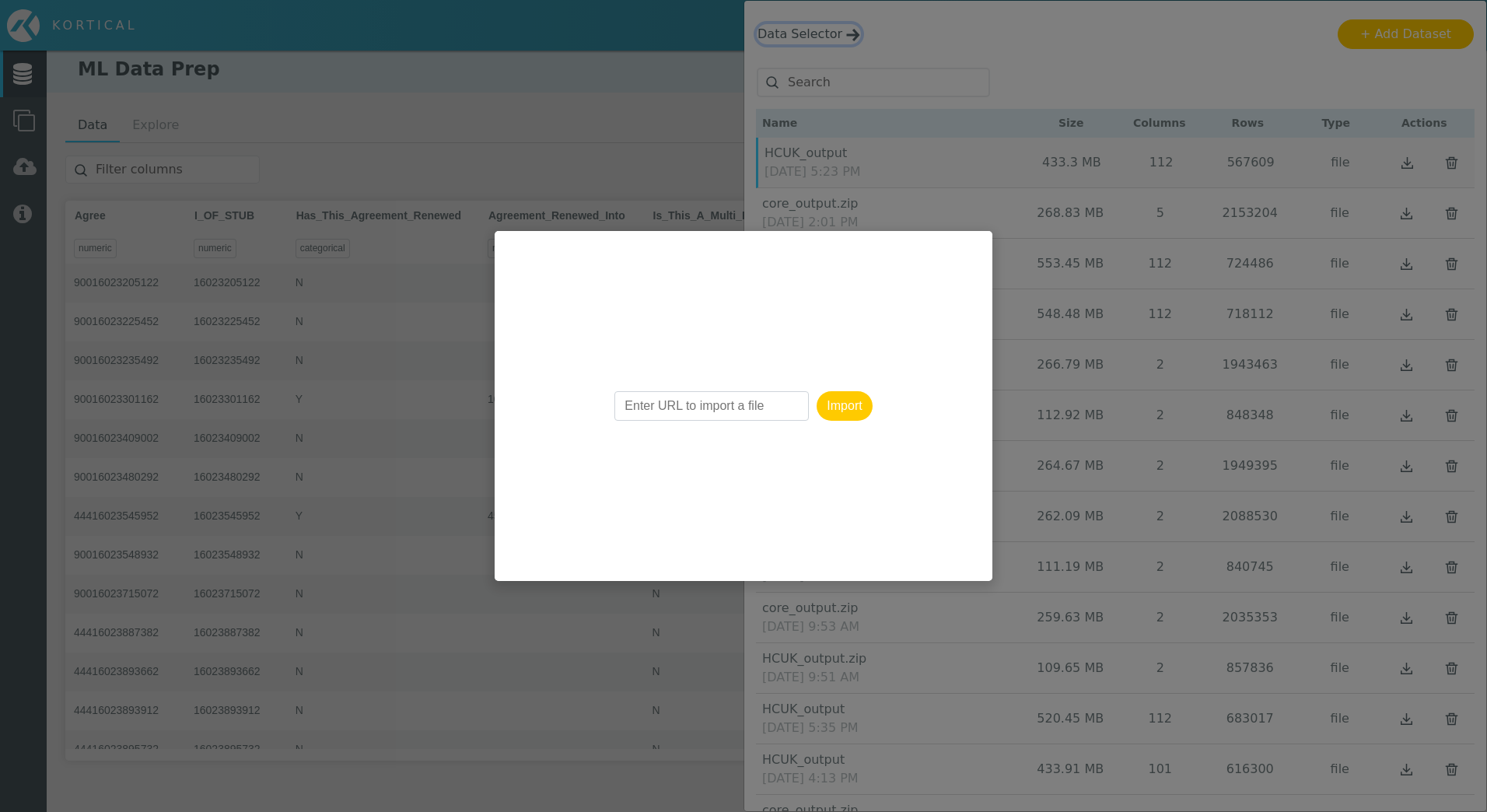
drag, startPoint x: 685, startPoint y: 406, endPoint x: 548, endPoint y: 387, distance: 138.3
click at [531, 383] on div "Import" at bounding box center [744, 406] width 498 height 350
drag, startPoint x: 630, startPoint y: 377, endPoint x: 694, endPoint y: 398, distance: 67.4
click at [641, 393] on div "Import" at bounding box center [744, 406] width 498 height 350
click at [697, 397] on input "Enter URL to import a file" at bounding box center [712, 406] width 194 height 29
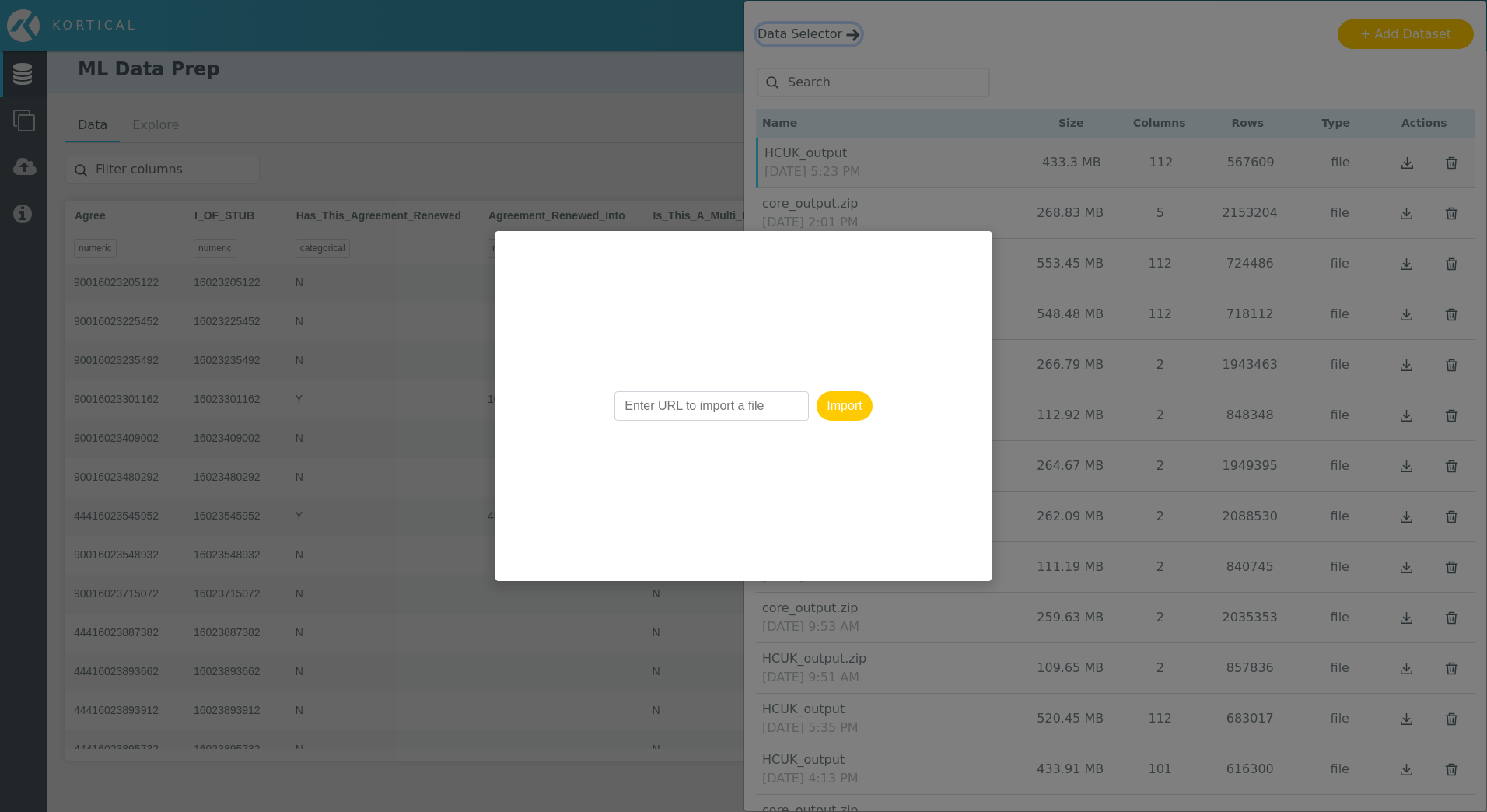
click at [653, 394] on input "Enter URL to import a file" at bounding box center [712, 406] width 194 height 29
drag, startPoint x: 661, startPoint y: 399, endPoint x: 741, endPoint y: 412, distance: 81.0
click at [742, 413] on input "Enter URL to import a file" at bounding box center [712, 406] width 194 height 29
drag, startPoint x: 619, startPoint y: 398, endPoint x: 739, endPoint y: 415, distance: 121.2
click at [740, 415] on input "Enter URL to import a file" at bounding box center [712, 406] width 194 height 29
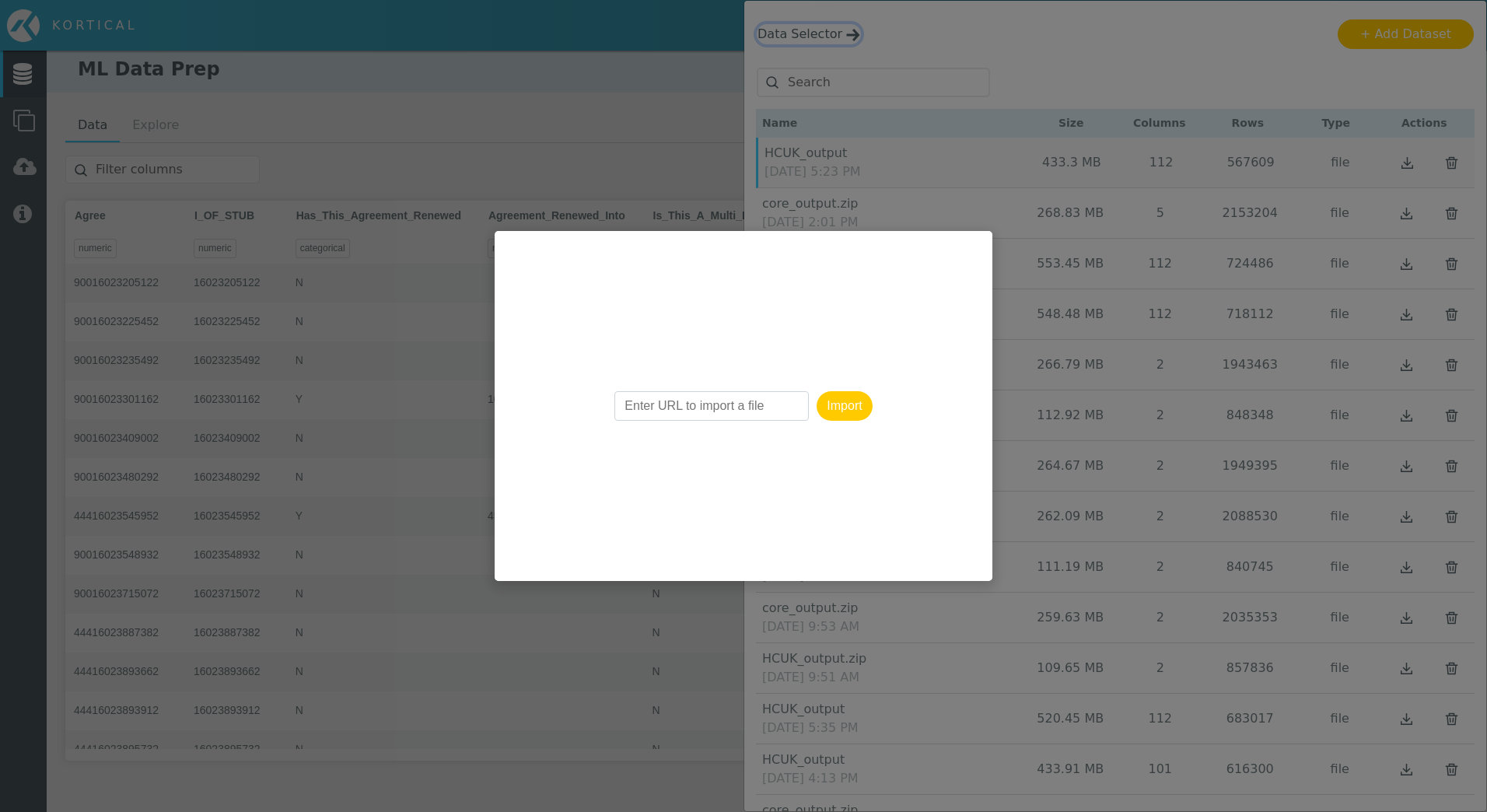
drag, startPoint x: 725, startPoint y: 397, endPoint x: 699, endPoint y: 393, distance: 26.3
click at [699, 394] on input "Enter URL to import a file" at bounding box center [712, 406] width 194 height 29
click at [652, 398] on input "Enter URL to import a file" at bounding box center [712, 406] width 194 height 29
click at [670, 402] on input "Enter URL to import a file" at bounding box center [712, 406] width 194 height 29
click at [668, 399] on input "Enter URL to import a file" at bounding box center [712, 406] width 194 height 29
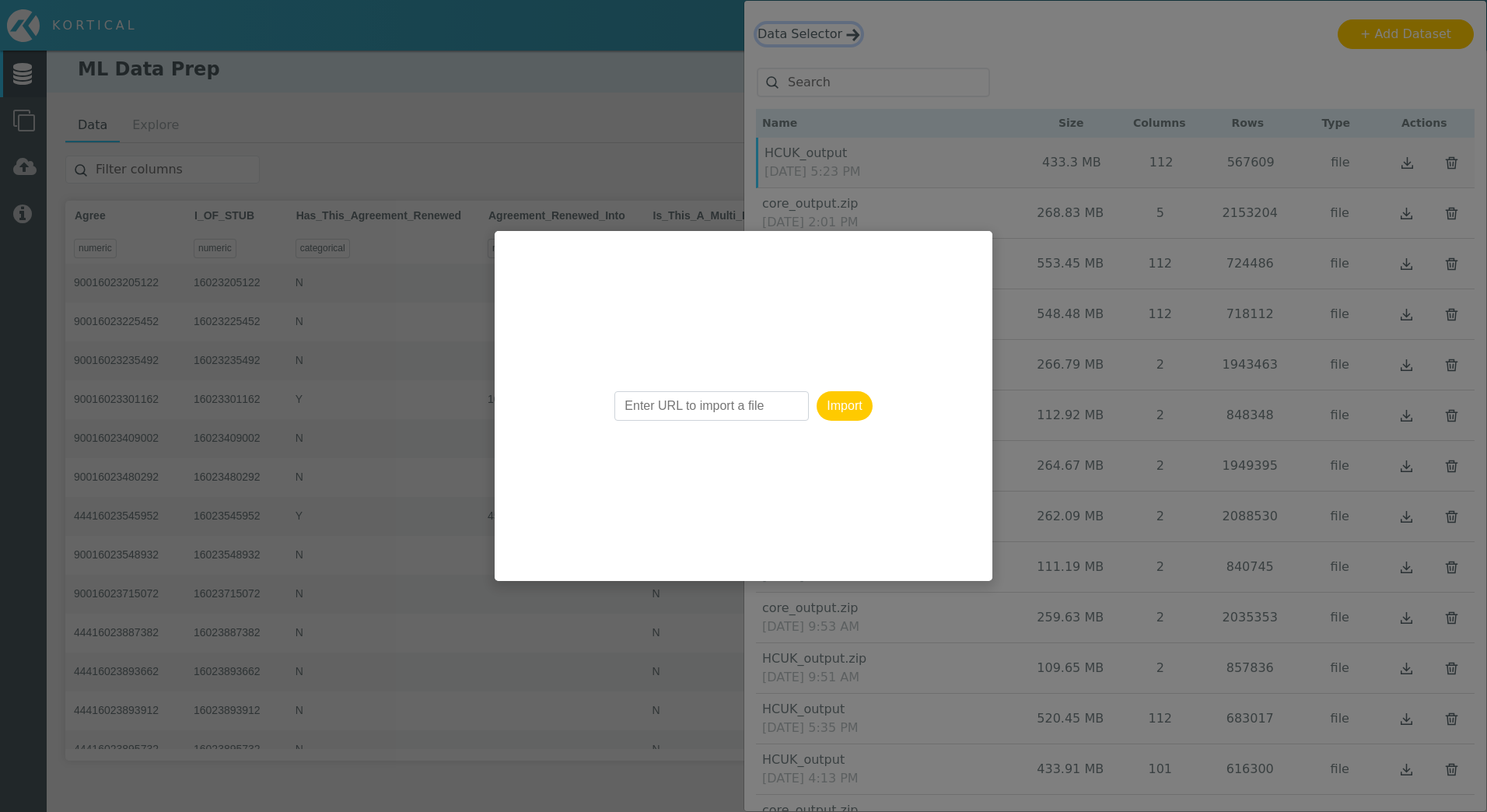
drag, startPoint x: 711, startPoint y: 412, endPoint x: 728, endPoint y: 402, distance: 19.7
click at [712, 411] on input "Enter URL to import a file" at bounding box center [712, 406] width 194 height 29
click at [683, 148] on div "Uppy Dashboard Window (Press escape to close)" at bounding box center [744, 406] width 1487 height 812
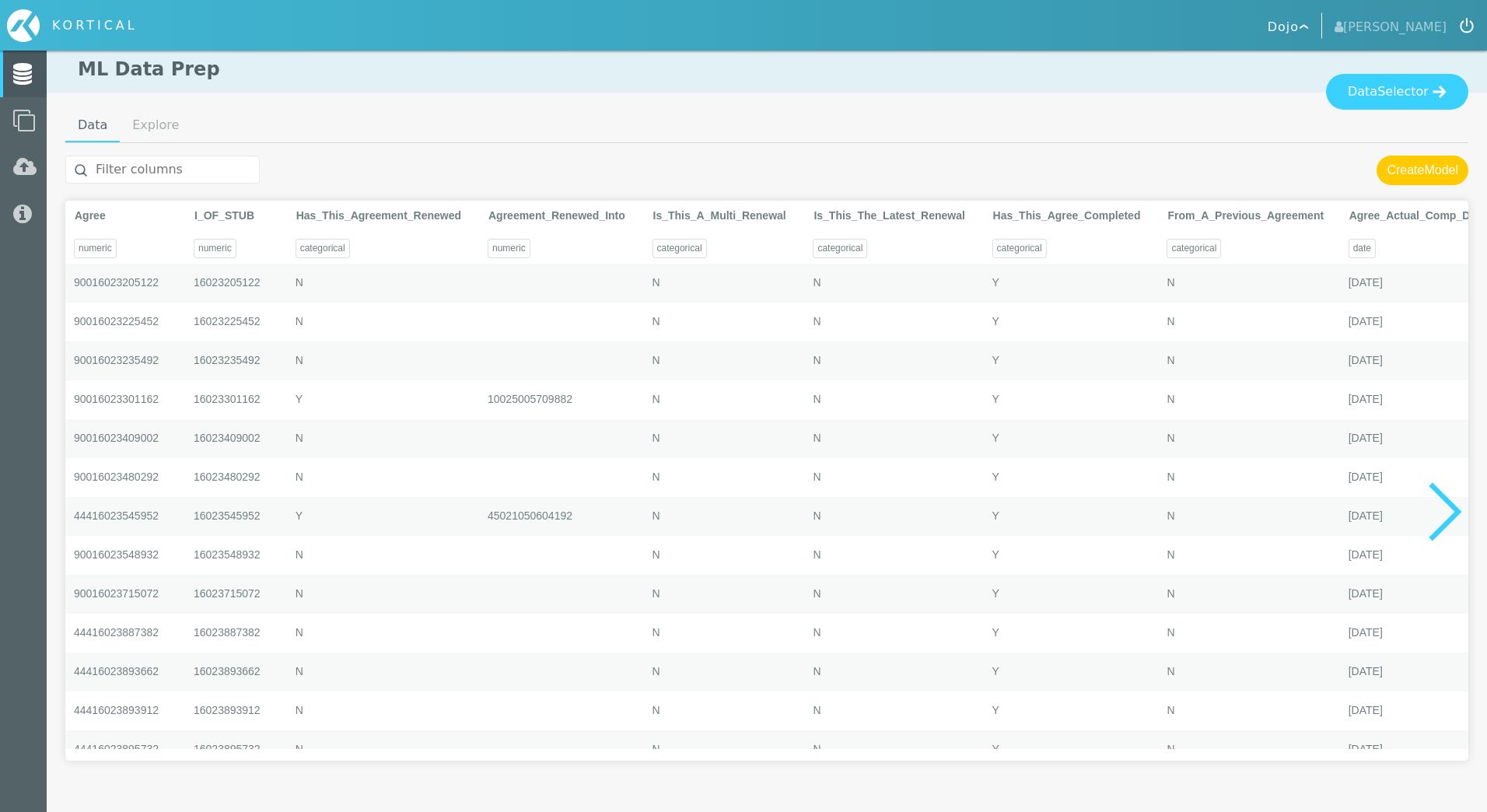
click at [1069, 111] on ul "Data Explore" at bounding box center [767, 127] width 1404 height 33
click at [696, 114] on ul "Data Explore" at bounding box center [767, 127] width 1404 height 33
drag, startPoint x: 379, startPoint y: 127, endPoint x: 358, endPoint y: 127, distance: 21.0
click at [377, 127] on ul "Data Explore" at bounding box center [767, 127] width 1404 height 33
click at [308, 114] on ul "Data Explore" at bounding box center [767, 127] width 1404 height 33
